Goal: Communication & Community: Share content

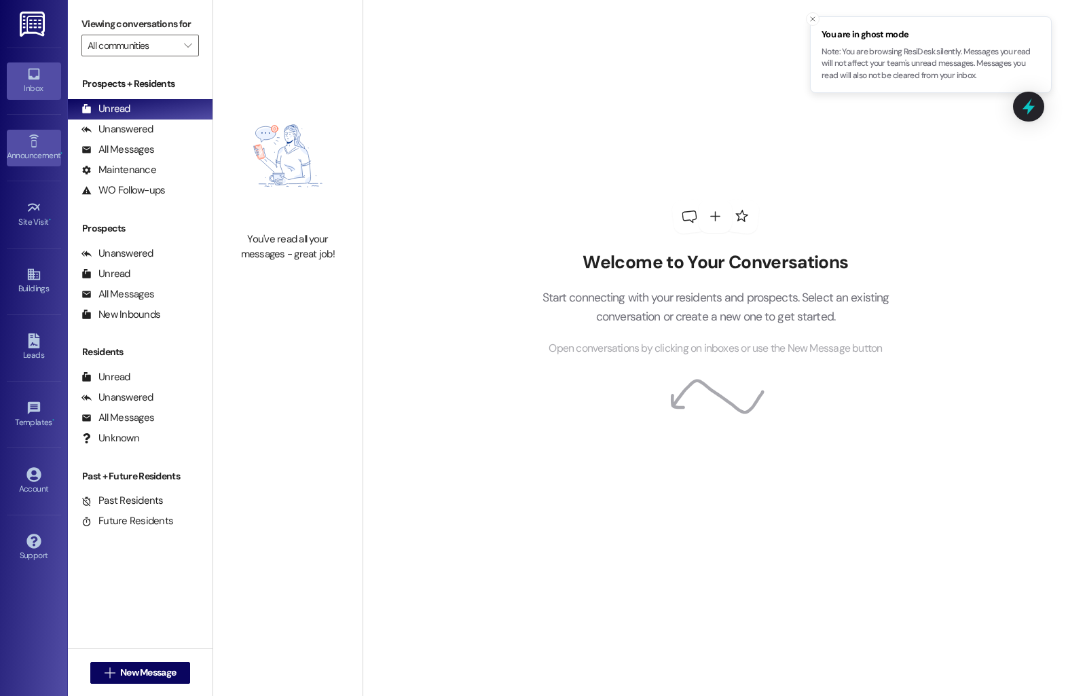
click at [43, 145] on link "Announcement •" at bounding box center [34, 148] width 54 height 37
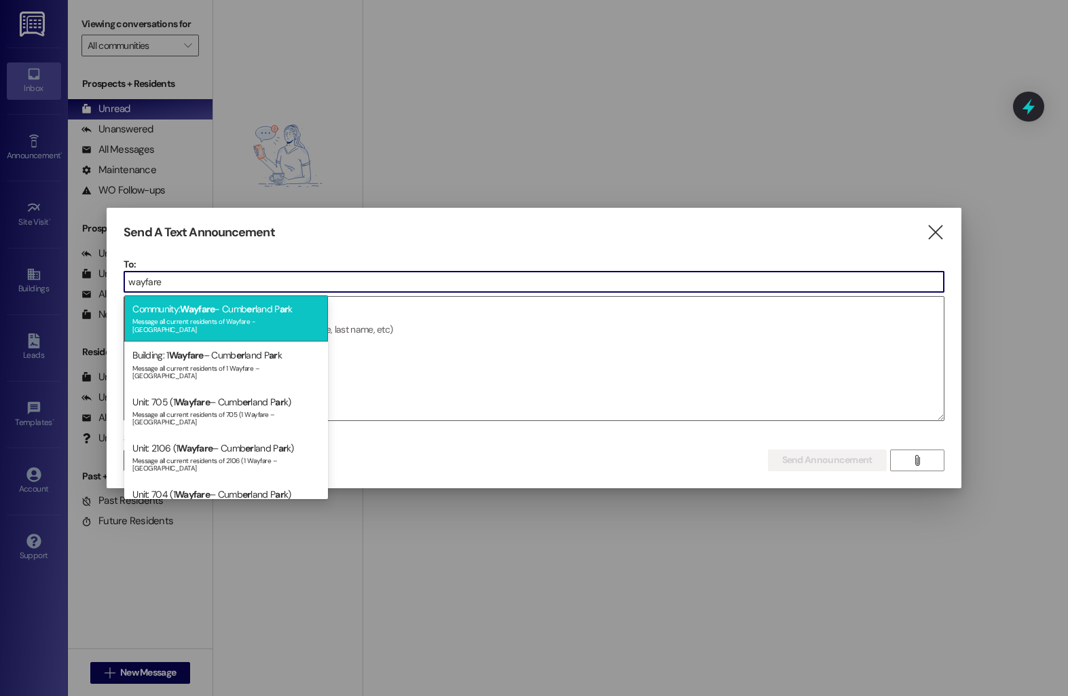
type input "wayfare"
click at [272, 301] on div "Community: Wayfare - Cumb er land P ar k Message all current residents of Wayfa…" at bounding box center [226, 318] width 204 height 46
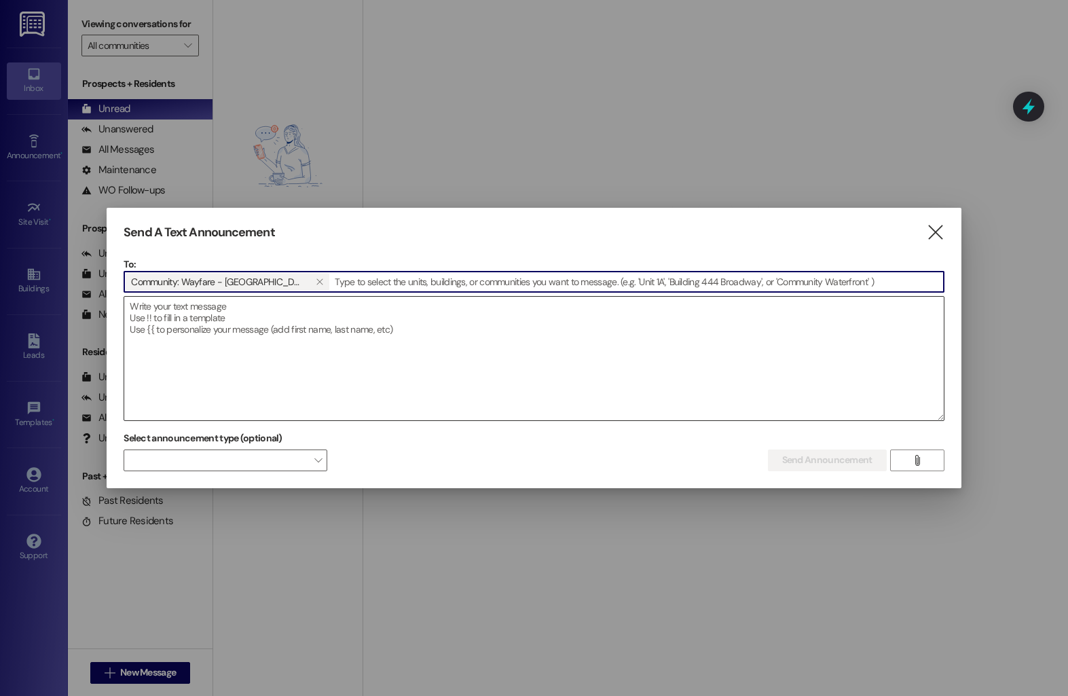
click at [251, 322] on textarea at bounding box center [533, 359] width 819 height 124
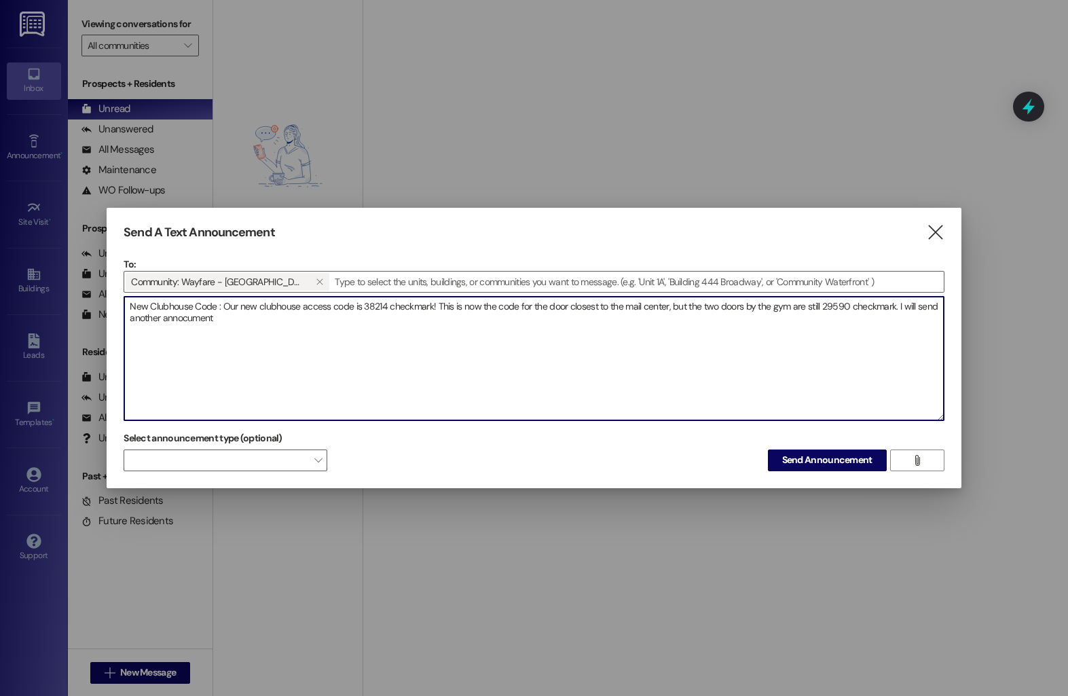
click at [184, 320] on textarea "New Clubhouse Code : Our new clubhouse access code is 38214 checkmark! This is …" at bounding box center [533, 359] width 819 height 124
click at [194, 319] on textarea "New Clubhouse Code : Our new clubhouse access code is 38214 checkmark! This is …" at bounding box center [533, 359] width 819 height 124
click at [183, 319] on textarea "New Clubhouse Code : Our new clubhouse access code is 38214 checkmark! This is …" at bounding box center [533, 359] width 819 height 124
type textarea "New Clubhouse Code : Our new clubhouse access code is 38214 checkmark! This is …"
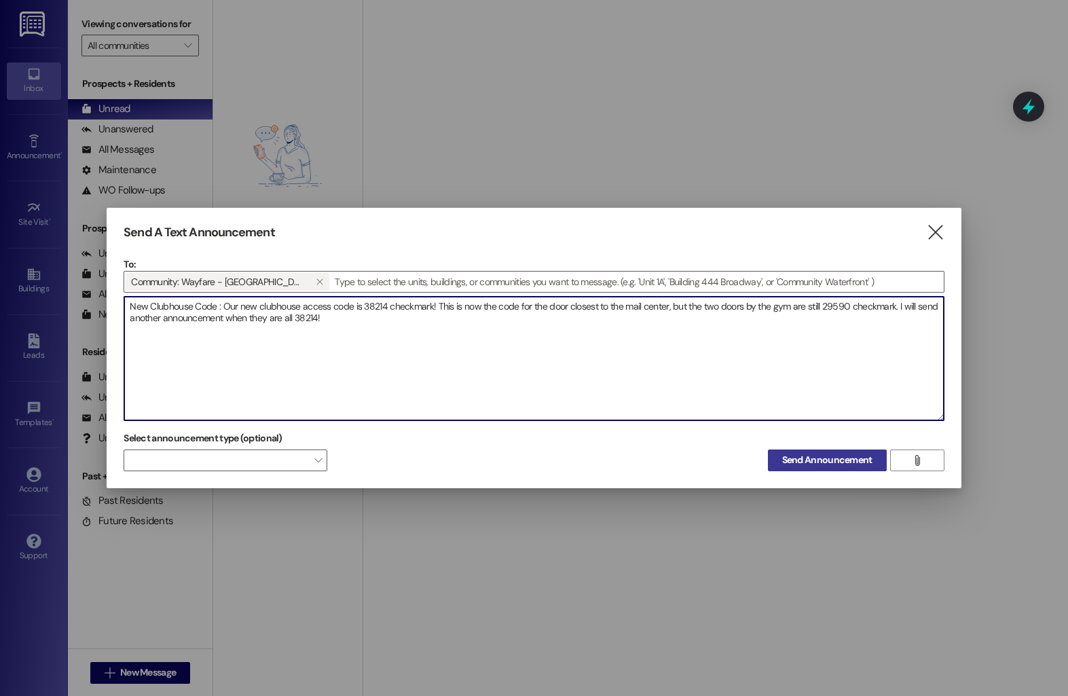
click at [793, 459] on span "Send Announcement" at bounding box center [827, 460] width 90 height 14
